Goal: Transaction & Acquisition: Book appointment/travel/reservation

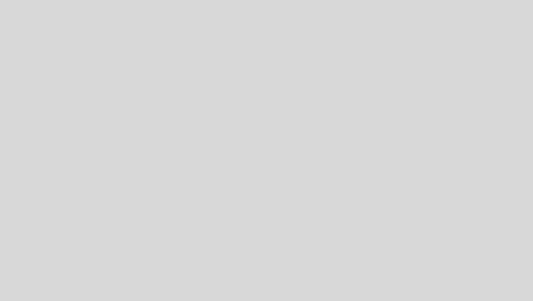
select select "es"
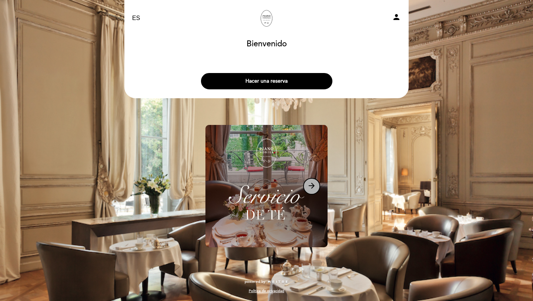
click at [311, 180] on button "arrow_forward" at bounding box center [311, 186] width 17 height 17
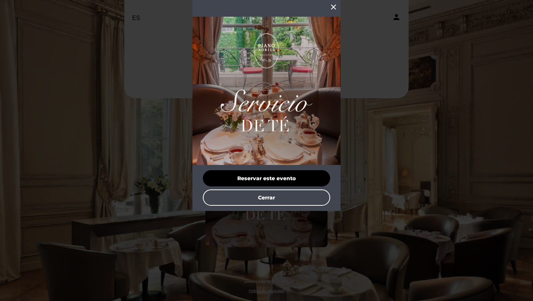
click at [335, 6] on icon "close" at bounding box center [333, 7] width 9 height 9
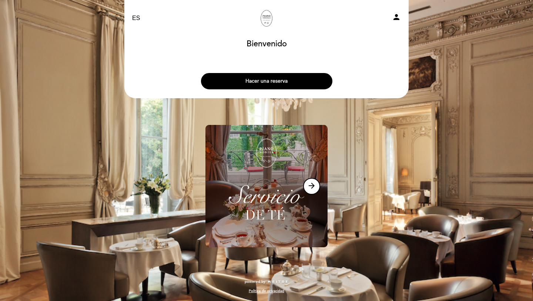
click at [294, 78] on button "Hacer una reserva" at bounding box center [266, 81] width 131 height 16
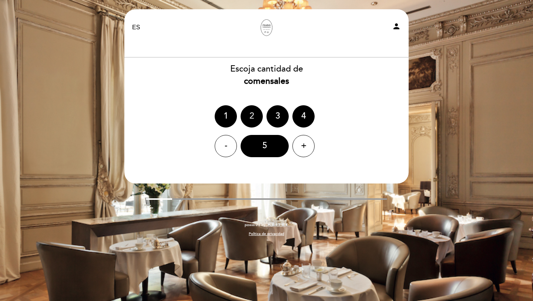
click at [254, 114] on div "2" at bounding box center [252, 116] width 22 height 22
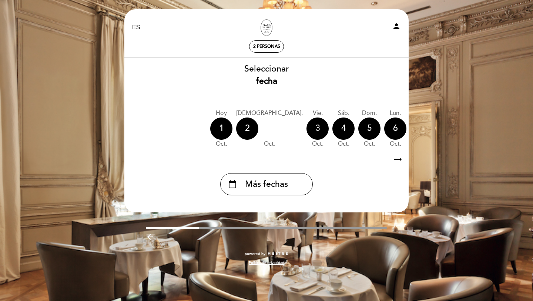
click at [307, 127] on div "3" at bounding box center [318, 128] width 22 height 22
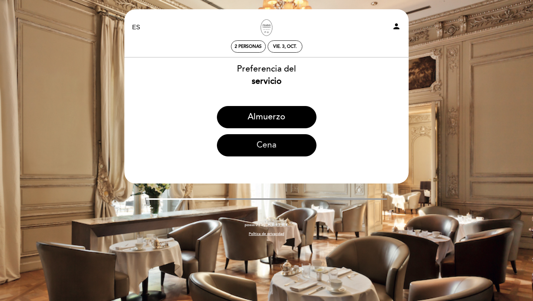
click at [282, 148] on button "Cena" at bounding box center [267, 145] width 100 height 22
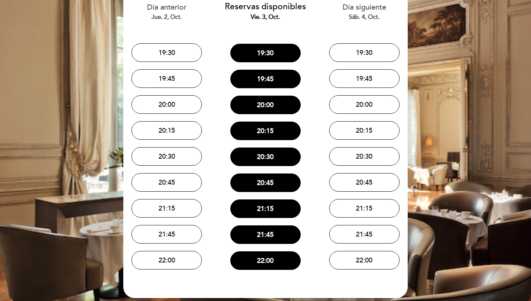
scroll to position [64, 0]
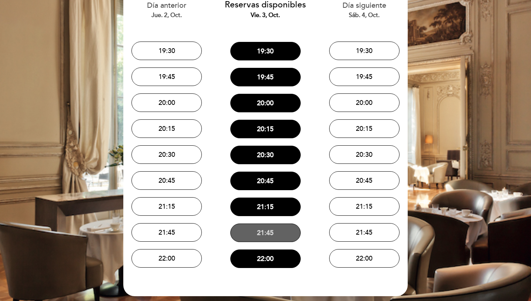
click at [258, 232] on button "21:45" at bounding box center [265, 232] width 70 height 19
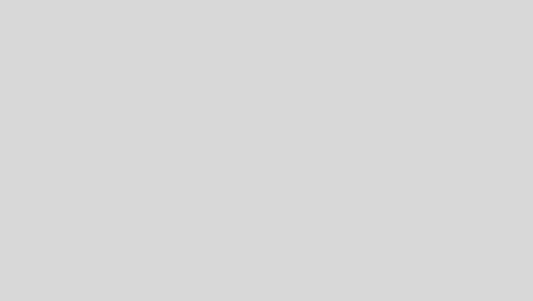
select select "es"
